Goal: Complete application form

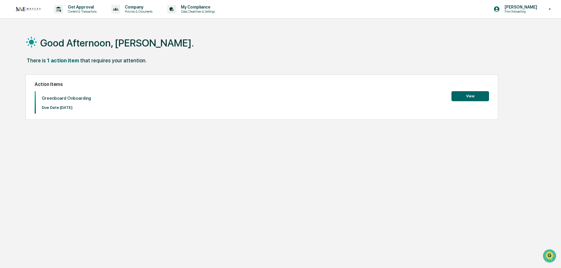
click at [469, 98] on button "View" at bounding box center [471, 96] width 38 height 10
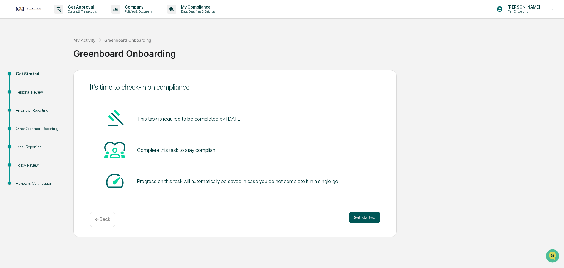
click at [363, 220] on button "Get started" at bounding box center [364, 217] width 31 height 12
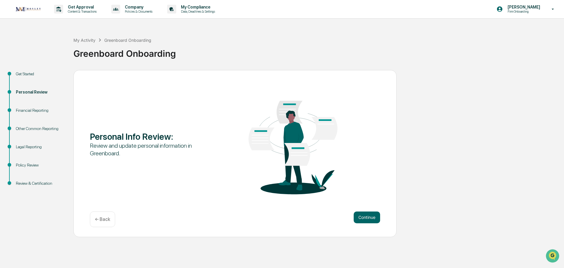
click at [363, 220] on button "Continue" at bounding box center [367, 217] width 26 height 12
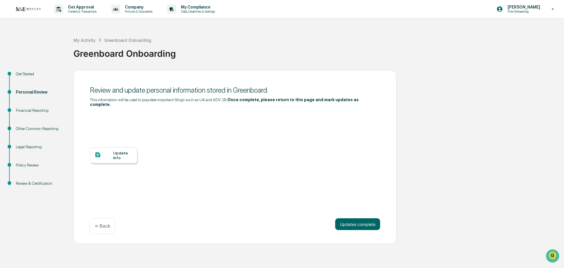
click at [109, 157] on div "Update Info" at bounding box center [114, 155] width 48 height 16
click at [376, 222] on button "Updates complete" at bounding box center [357, 224] width 45 height 12
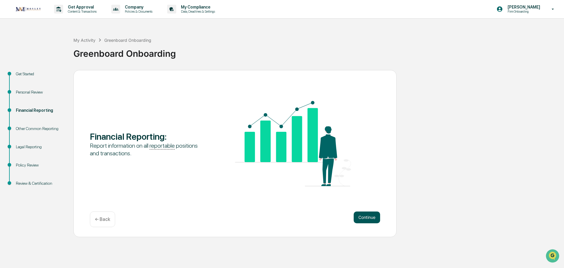
click at [355, 217] on button "Continue" at bounding box center [367, 217] width 26 height 12
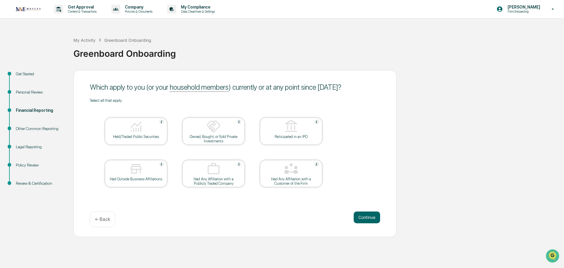
click at [143, 138] on div "Held/Traded Public Securities" at bounding box center [136, 136] width 53 height 4
click at [143, 165] on img at bounding box center [136, 169] width 14 height 14
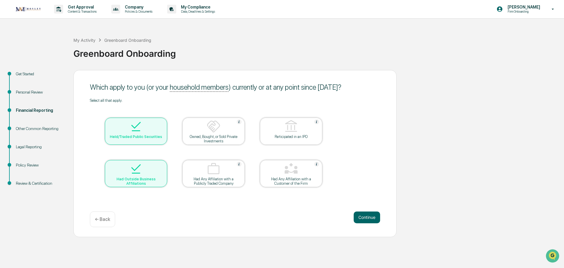
click at [351, 145] on div "Select all that apply. Held/Traded Public Securities Owned, Bought, or Sold Pri…" at bounding box center [235, 150] width 290 height 104
click at [363, 218] on button "Continue" at bounding box center [367, 217] width 26 height 12
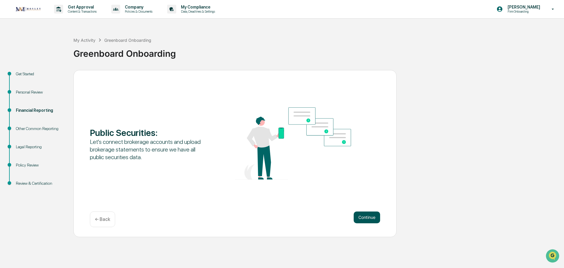
click at [371, 215] on button "Continue" at bounding box center [367, 217] width 26 height 12
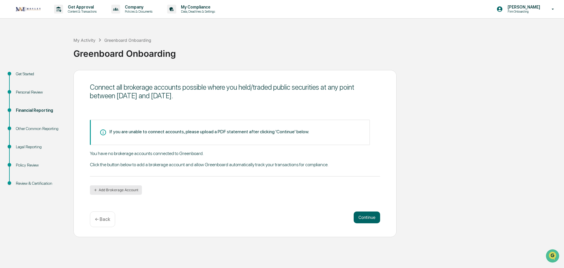
click at [111, 188] on button "Add Brokerage Account" at bounding box center [116, 189] width 52 height 9
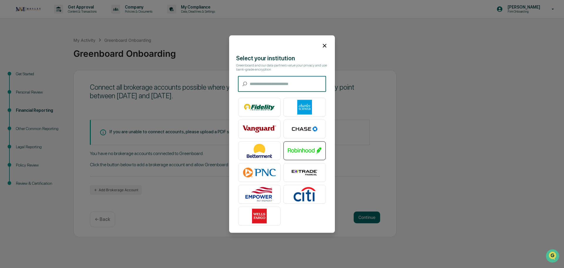
click at [303, 150] on img at bounding box center [304, 150] width 33 height 15
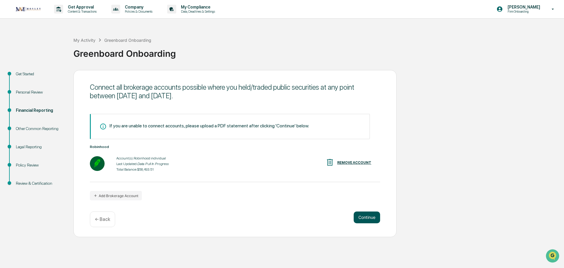
click at [369, 215] on button "Continue" at bounding box center [367, 217] width 26 height 12
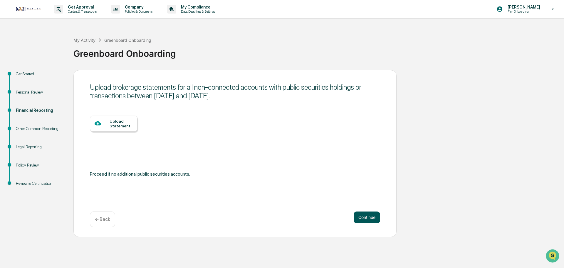
click at [372, 219] on button "Continue" at bounding box center [367, 217] width 26 height 12
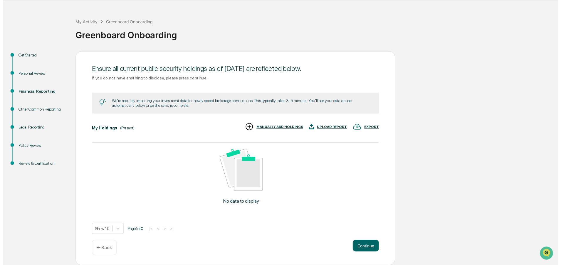
scroll to position [19, 0]
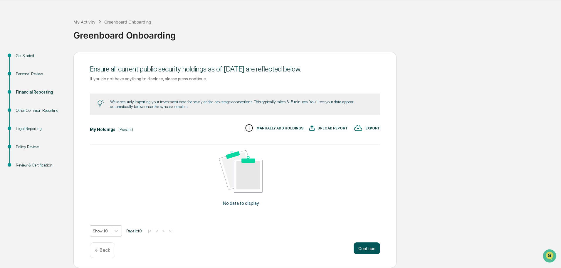
click at [357, 245] on button "Continue" at bounding box center [367, 248] width 26 height 12
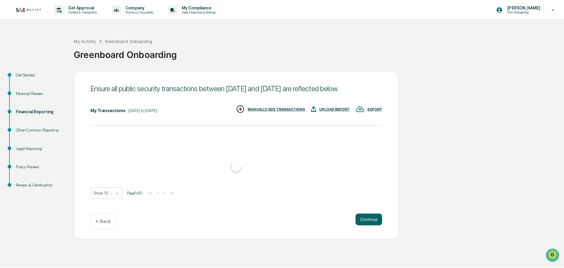
scroll to position [0, 0]
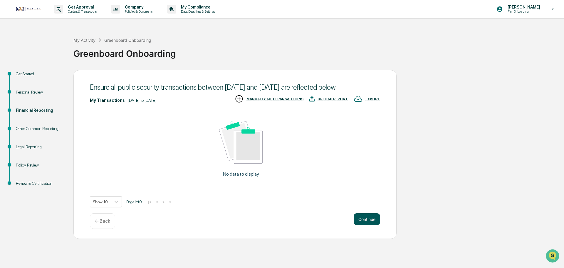
click at [378, 222] on button "Continue" at bounding box center [367, 219] width 26 height 12
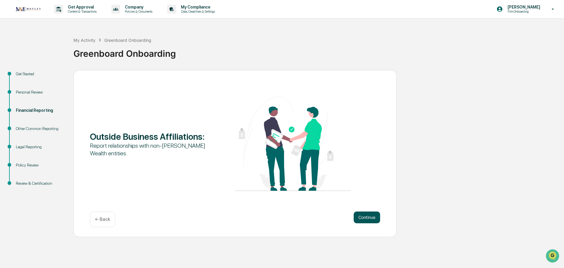
click at [366, 220] on button "Continue" at bounding box center [367, 217] width 26 height 12
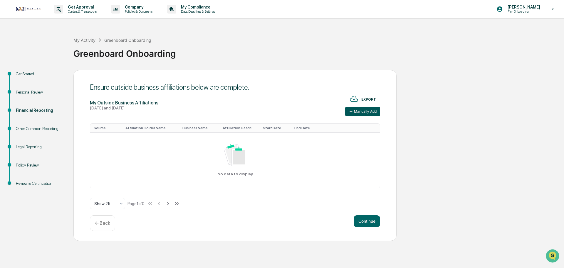
click at [373, 112] on button "Manually Add" at bounding box center [362, 111] width 35 height 9
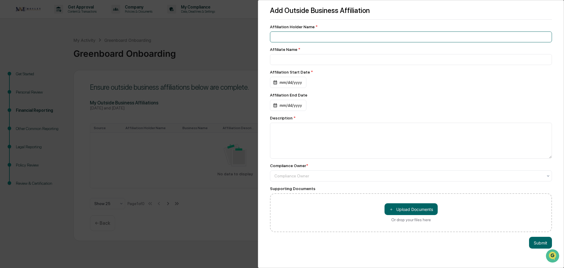
click at [295, 41] on input at bounding box center [411, 36] width 282 height 11
type input "**********"
click at [295, 41] on input "**********" at bounding box center [411, 36] width 282 height 11
click at [250, 33] on div "**********" at bounding box center [282, 134] width 564 height 268
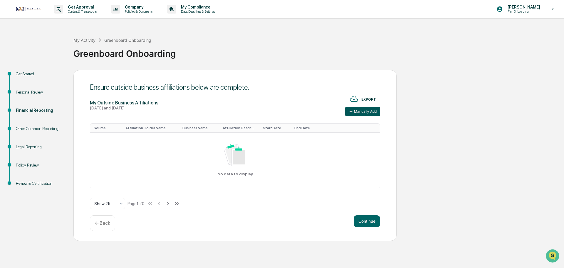
click at [372, 111] on button "Manually Add" at bounding box center [362, 111] width 35 height 9
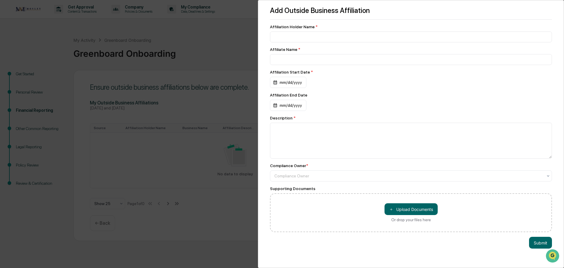
click at [241, 54] on div "Add Outside Business Affiliation Affiliation Holder Name * Affiliate Name * Aff…" at bounding box center [282, 134] width 564 height 268
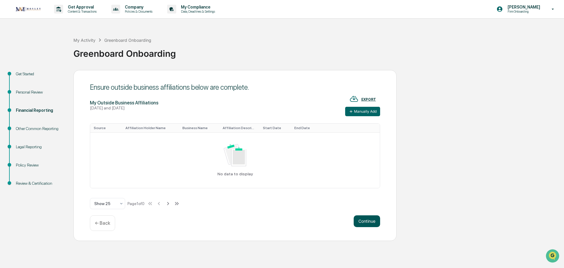
click at [359, 222] on button "Continue" at bounding box center [367, 221] width 26 height 12
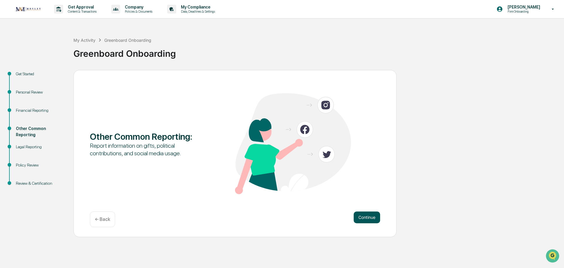
click at [362, 219] on button "Continue" at bounding box center [367, 217] width 26 height 12
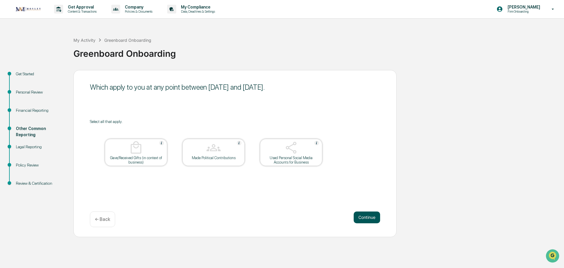
click at [363, 217] on button "Continue" at bounding box center [367, 217] width 26 height 12
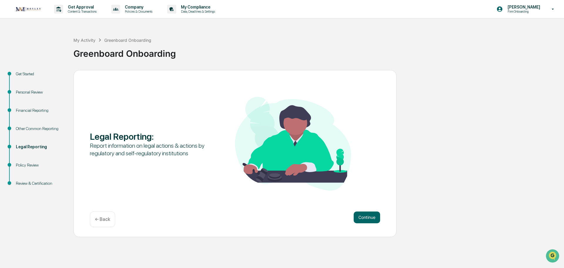
click at [363, 217] on button "Continue" at bounding box center [367, 217] width 26 height 12
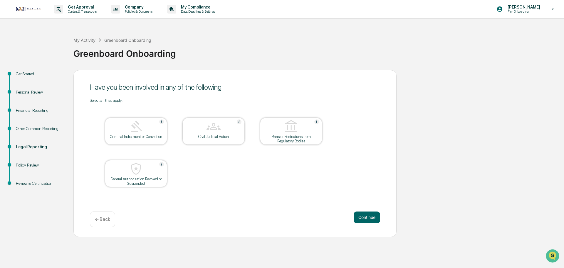
click at [249, 104] on table "Criminal Indictment or Conviction Civil Judicial Action Bans or Restrictions fr…" at bounding box center [213, 152] width 247 height 99
click at [371, 221] on button "Continue" at bounding box center [367, 217] width 26 height 12
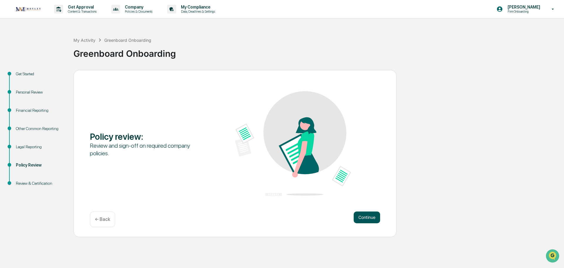
click at [356, 215] on button "Continue" at bounding box center [367, 217] width 26 height 12
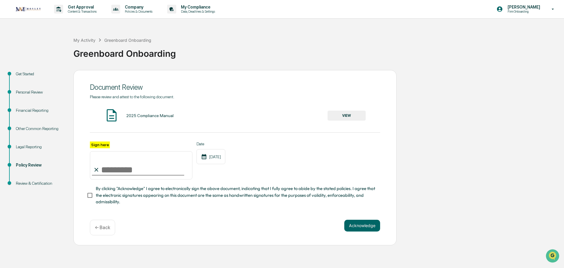
click at [347, 113] on button "VIEW" at bounding box center [347, 115] width 38 height 10
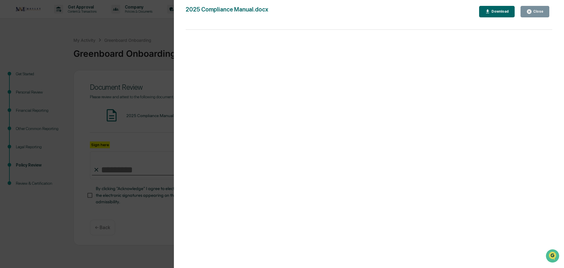
click at [118, 45] on div "Version History [DATE] 04:27 PM [PERSON_NAME] 2025 Compliance Manual.docx Close…" at bounding box center [282, 134] width 564 height 268
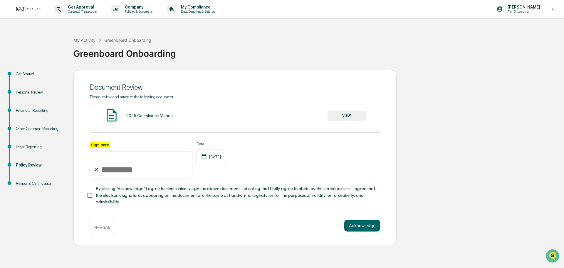
click at [106, 174] on input "Sign here" at bounding box center [141, 165] width 103 height 28
type input "**********"
click at [176, 147] on div "**********" at bounding box center [141, 160] width 103 height 38
click at [128, 169] on input "**********" at bounding box center [141, 165] width 103 height 28
click at [204, 179] on div "Date [DATE]" at bounding box center [211, 160] width 29 height 38
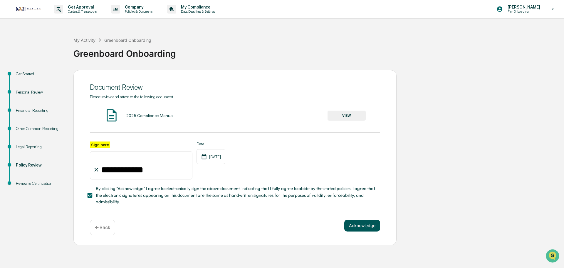
click at [357, 229] on button "Acknowledge" at bounding box center [362, 225] width 36 height 12
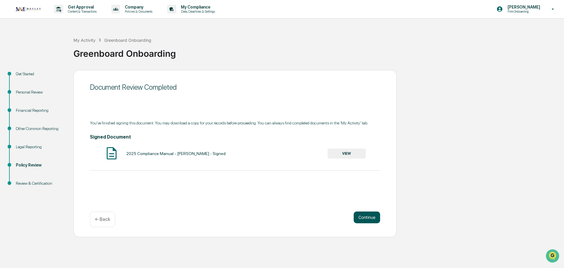
click at [378, 218] on button "Continue" at bounding box center [367, 217] width 26 height 12
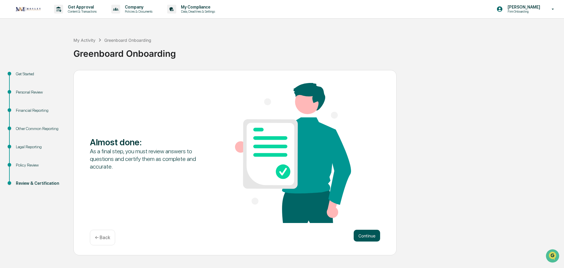
click at [358, 232] on button "Continue" at bounding box center [367, 235] width 26 height 12
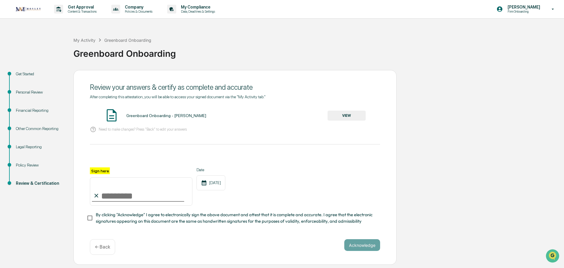
click at [356, 120] on button "VIEW" at bounding box center [347, 115] width 38 height 10
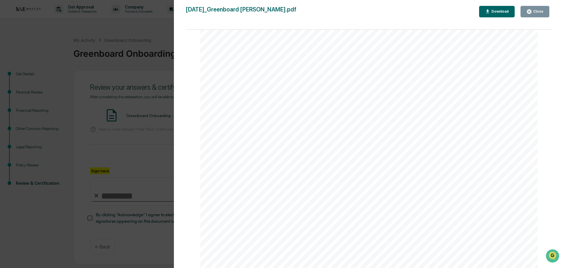
scroll to position [1734, 0]
click at [538, 10] on div "Close" at bounding box center [537, 11] width 11 height 4
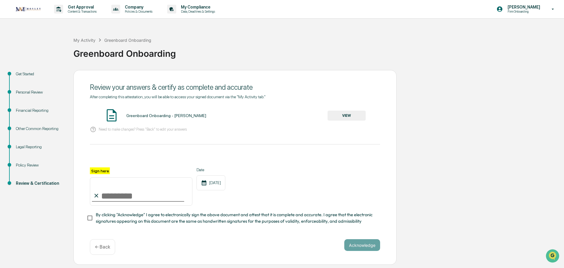
click at [354, 113] on button "VIEW" at bounding box center [347, 115] width 38 height 10
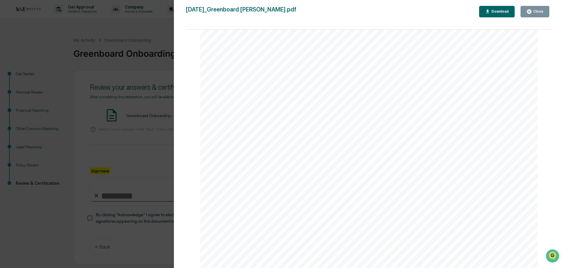
scroll to position [2239, 0]
click at [534, 6] on button "Close" at bounding box center [535, 11] width 29 height 11
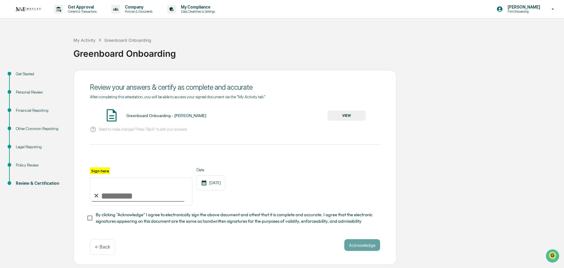
click at [108, 244] on div "← Back" at bounding box center [102, 247] width 25 height 16
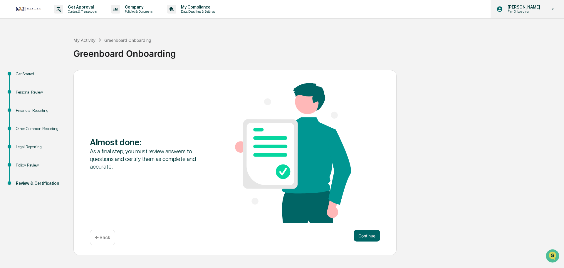
click at [533, 6] on p "[PERSON_NAME]" at bounding box center [523, 7] width 40 height 5
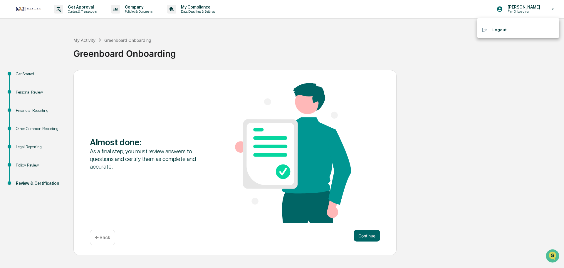
click at [505, 29] on li "Logout" at bounding box center [518, 29] width 82 height 11
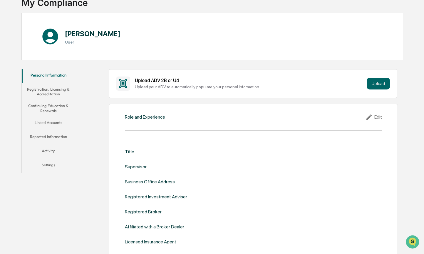
scroll to position [59, 0]
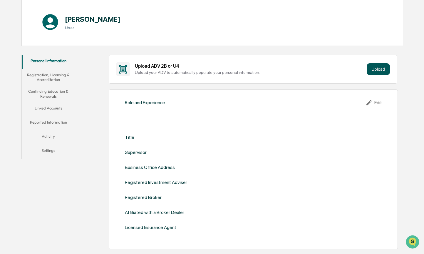
click at [374, 68] on button "Upload" at bounding box center [378, 69] width 23 height 12
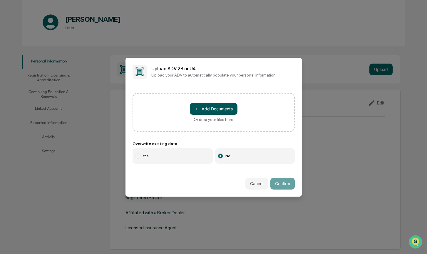
click at [224, 108] on button "＋ Add Documents" at bounding box center [214, 109] width 48 height 12
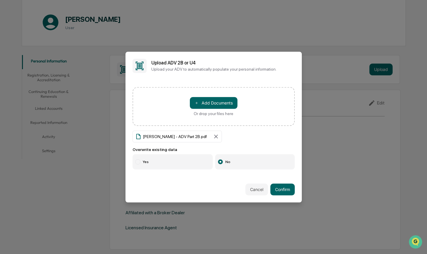
click at [146, 164] on label "Yes" at bounding box center [173, 161] width 81 height 15
click at [286, 190] on button "Confirm" at bounding box center [282, 189] width 24 height 12
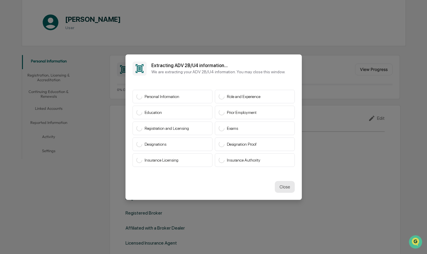
click at [284, 188] on button "Close" at bounding box center [285, 187] width 20 height 12
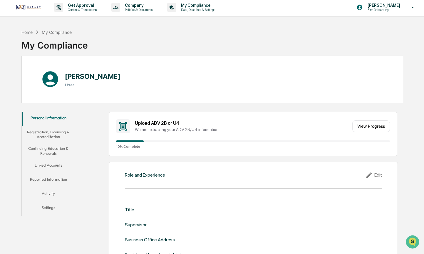
scroll to position [0, 0]
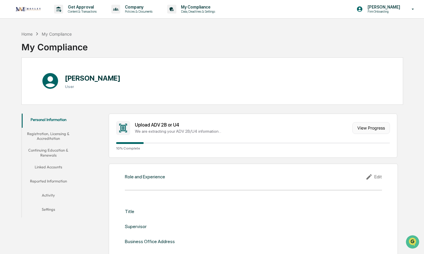
click at [381, 128] on button "View Progress" at bounding box center [371, 128] width 38 height 12
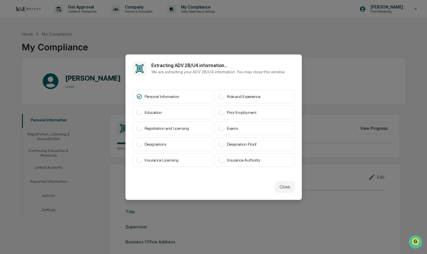
click at [285, 188] on button "Close" at bounding box center [285, 187] width 20 height 12
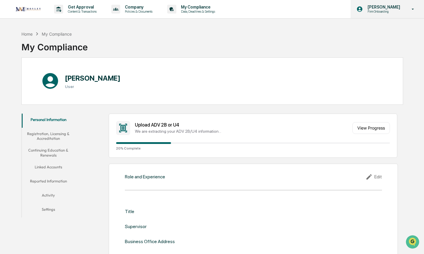
click at [412, 10] on icon at bounding box center [413, 9] width 10 height 6
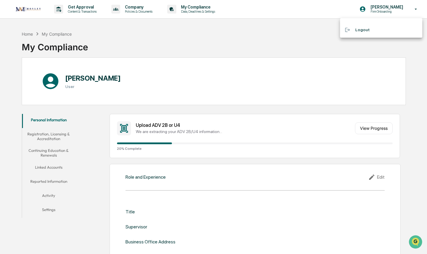
click at [274, 40] on div at bounding box center [213, 127] width 427 height 254
